Goal: Check status: Check status

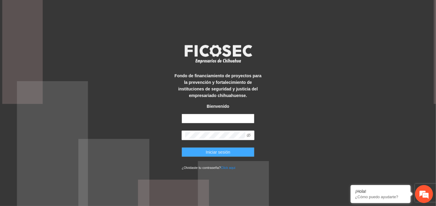
type input "**********"
click at [221, 152] on span "Iniciar sesión" at bounding box center [218, 152] width 25 height 7
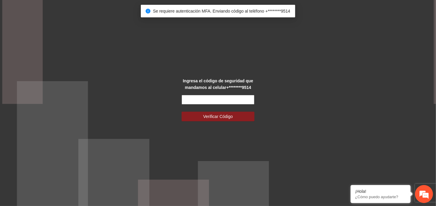
click at [231, 101] on input "text" at bounding box center [217, 100] width 73 height 10
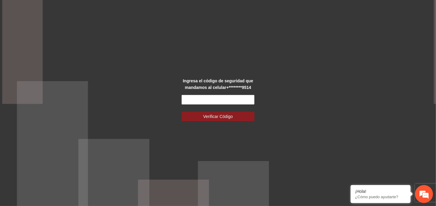
click at [263, 84] on div "Ingresa el código de seguridad que mandamos al celular +********9514 Verificar …" at bounding box center [218, 103] width 436 height 206
click at [243, 102] on input "text" at bounding box center [217, 100] width 73 height 10
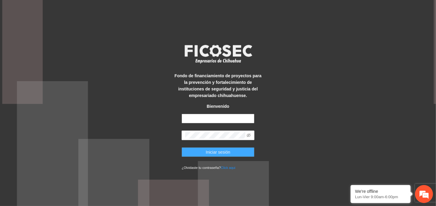
type input "**********"
click at [229, 153] on span "Iniciar sesión" at bounding box center [218, 152] width 25 height 7
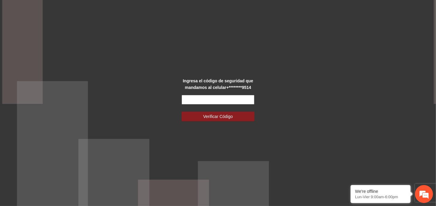
click at [231, 101] on input "text" at bounding box center [217, 100] width 73 height 10
type input "******"
click at [231, 115] on span "Verificar Código" at bounding box center [218, 116] width 30 height 7
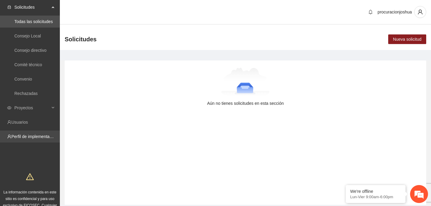
click at [26, 139] on link "Perfil de implementadora" at bounding box center [34, 136] width 47 height 5
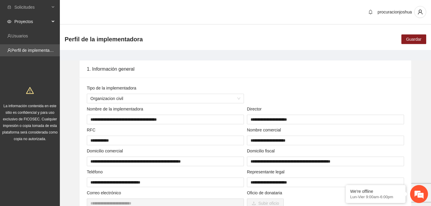
click at [31, 20] on span "Proyectos" at bounding box center [31, 22] width 35 height 12
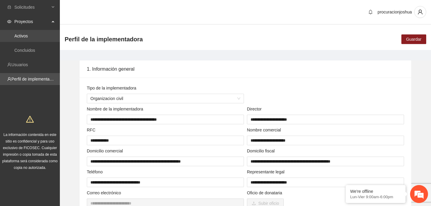
click at [16, 36] on link "Activos" at bounding box center [20, 36] width 13 height 5
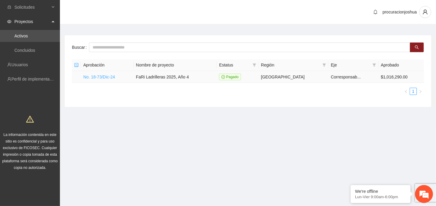
click at [108, 78] on link "No. 18-73/Dic-24" at bounding box center [99, 77] width 32 height 5
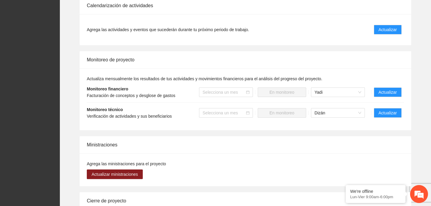
scroll to position [559, 0]
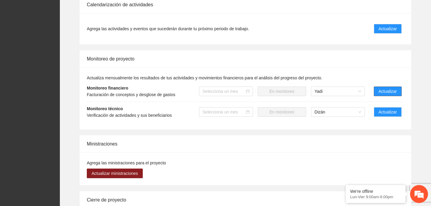
click at [389, 87] on button "Actualizar" at bounding box center [388, 92] width 28 height 10
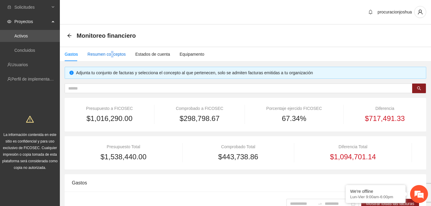
click at [110, 54] on div "Resumen conceptos" at bounding box center [106, 54] width 38 height 7
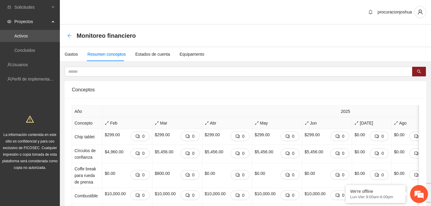
click at [71, 35] on icon "arrow-left" at bounding box center [69, 35] width 5 height 5
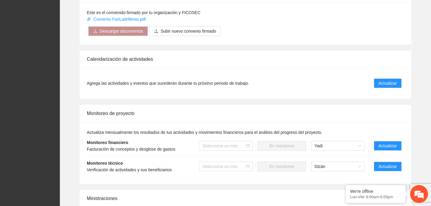
scroll to position [539, 0]
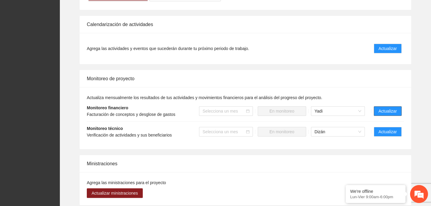
click at [388, 108] on span "Actualizar" at bounding box center [388, 111] width 18 height 7
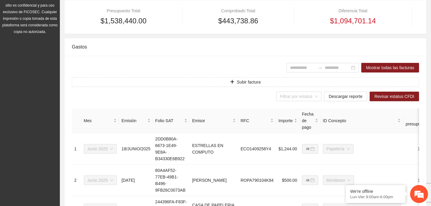
scroll to position [150, 0]
